Goal: Check status: Check status

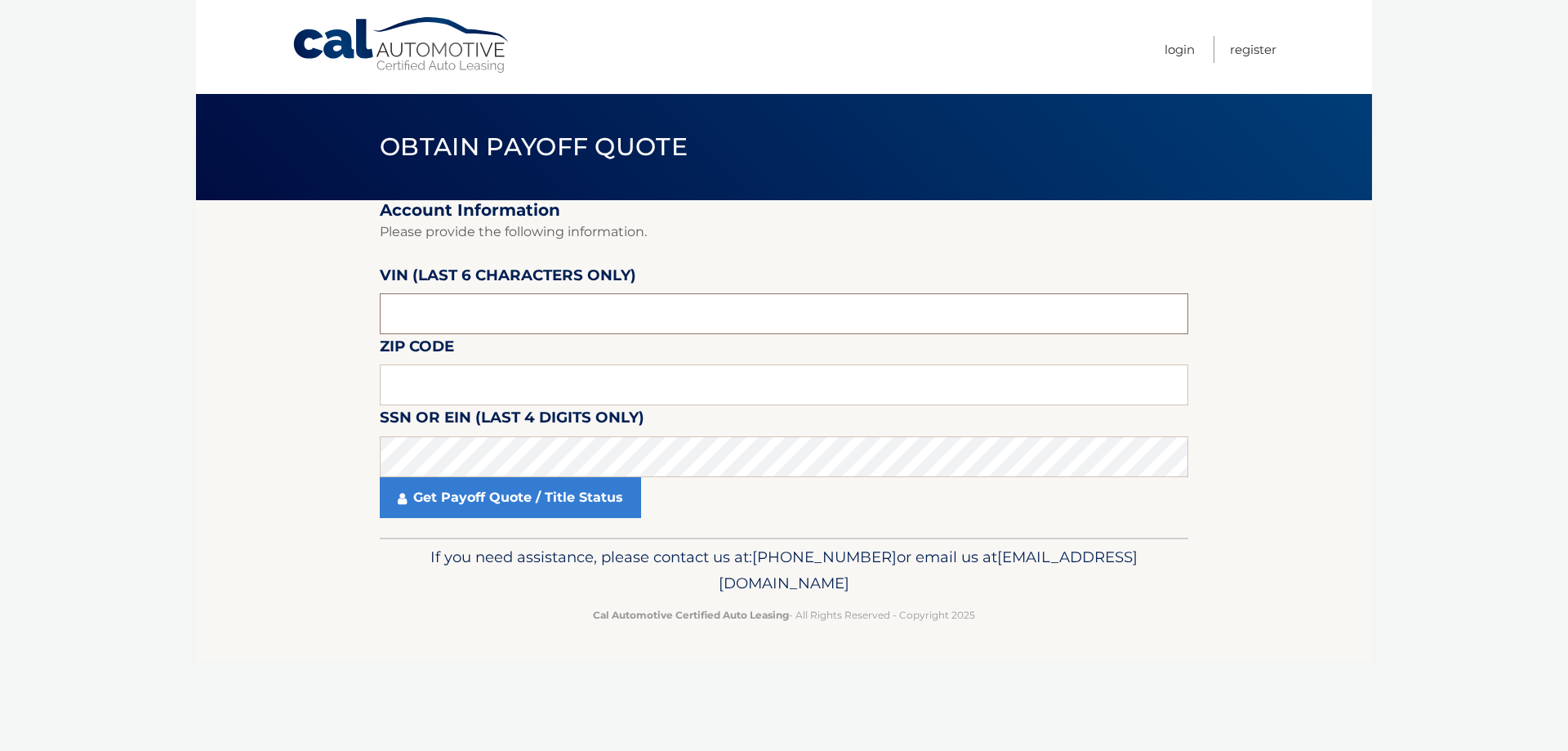
click at [648, 326] on input "text" at bounding box center [784, 314] width 808 height 41
type input "175760"
click at [662, 373] on input "text" at bounding box center [784, 384] width 808 height 41
type input "11576"
click at [549, 507] on link "Get Payoff Quote / Title Status" at bounding box center [510, 497] width 261 height 41
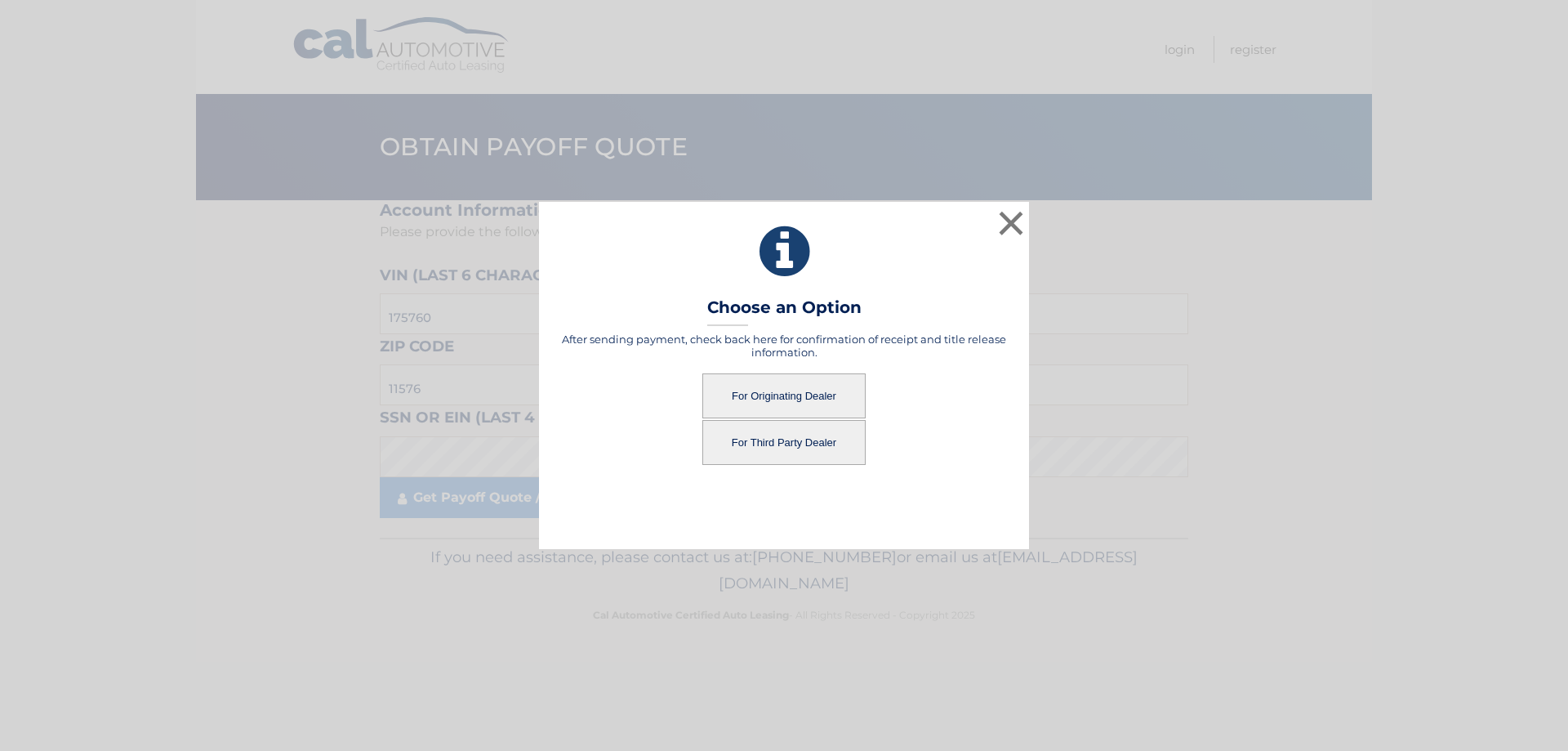
click at [815, 383] on button "For Originating Dealer" at bounding box center [784, 395] width 163 height 45
click at [776, 402] on button "For Originating Dealer" at bounding box center [784, 395] width 163 height 45
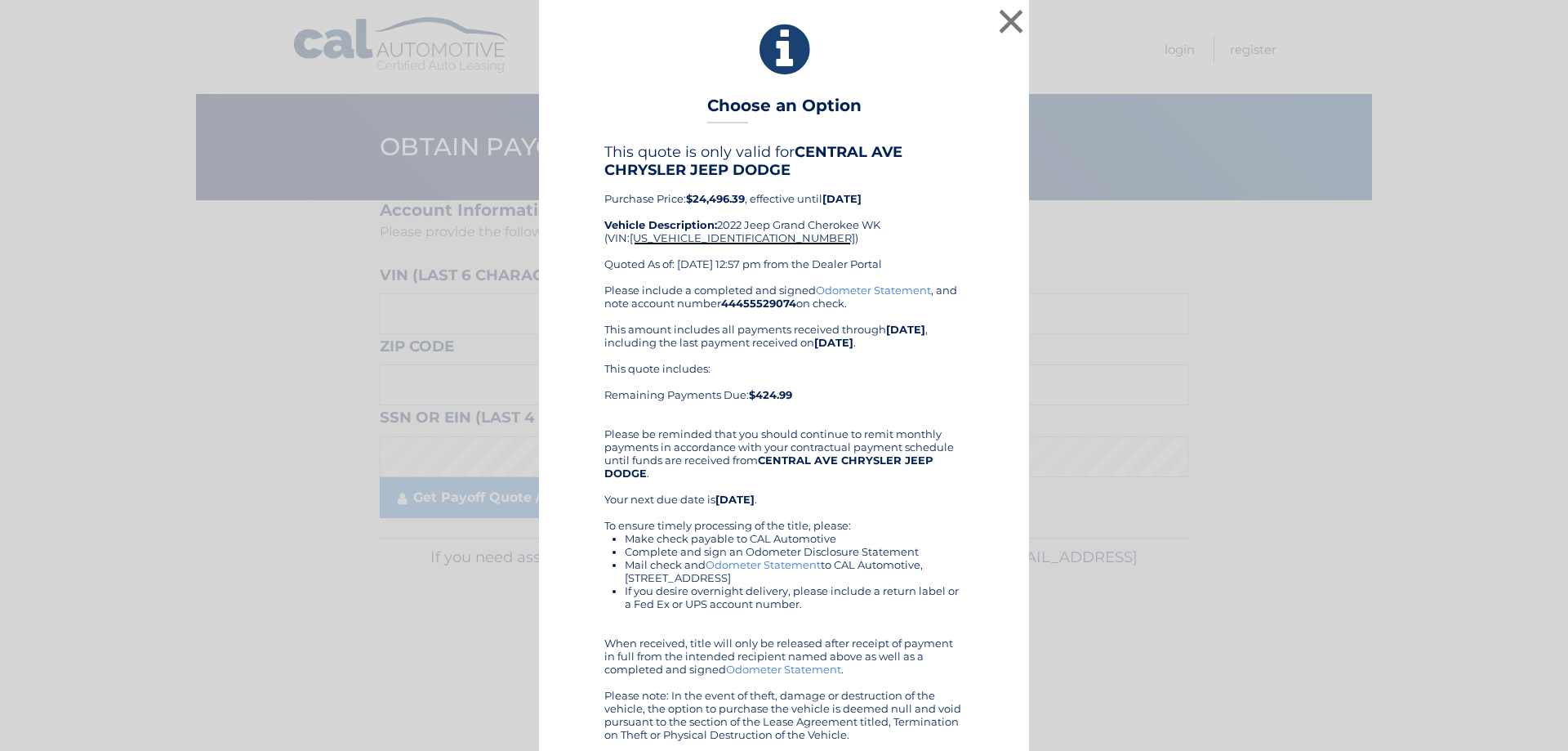
drag, startPoint x: 818, startPoint y: 380, endPoint x: 822, endPoint y: 391, distance: 11.7
